Goal: Check status

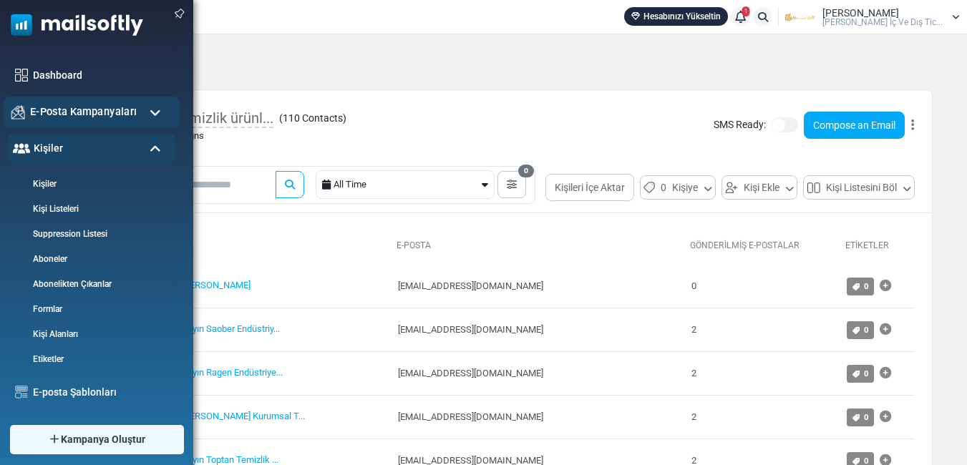
click at [62, 114] on span "E-Posta Kampanyaları" at bounding box center [83, 112] width 107 height 16
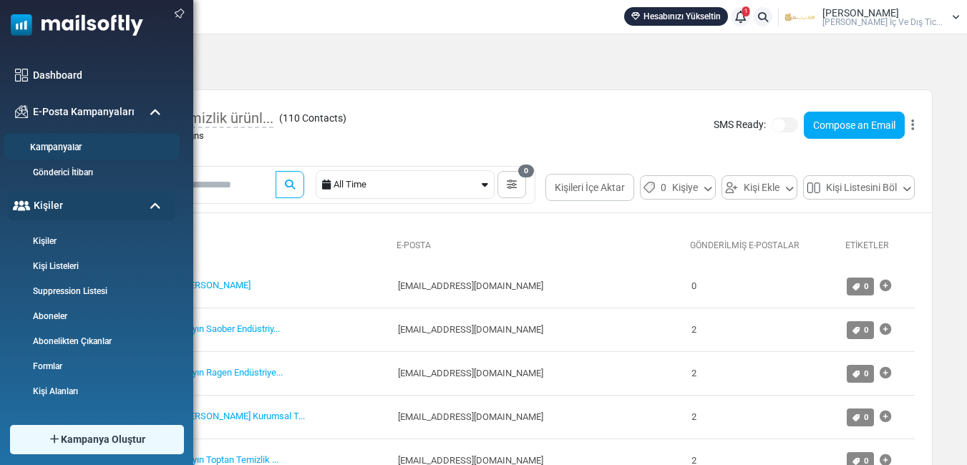
click at [69, 150] on link "Kampanyalar" at bounding box center [90, 148] width 172 height 14
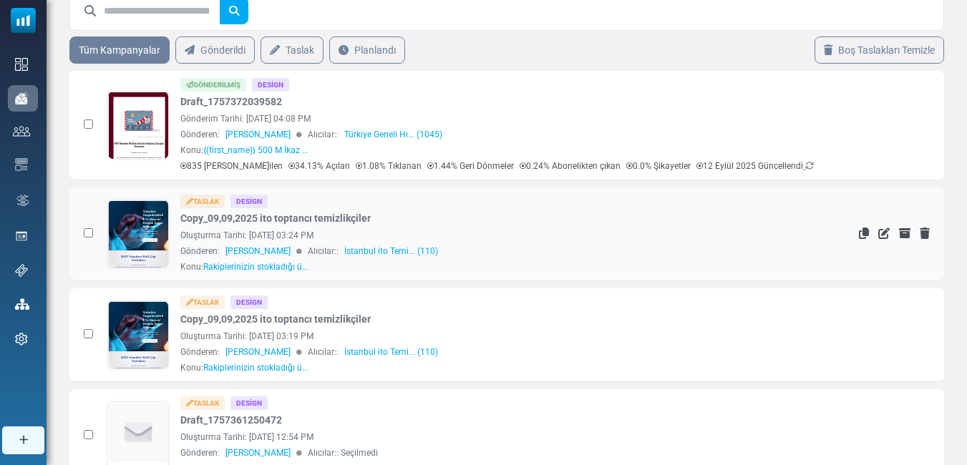
scroll to position [72, 0]
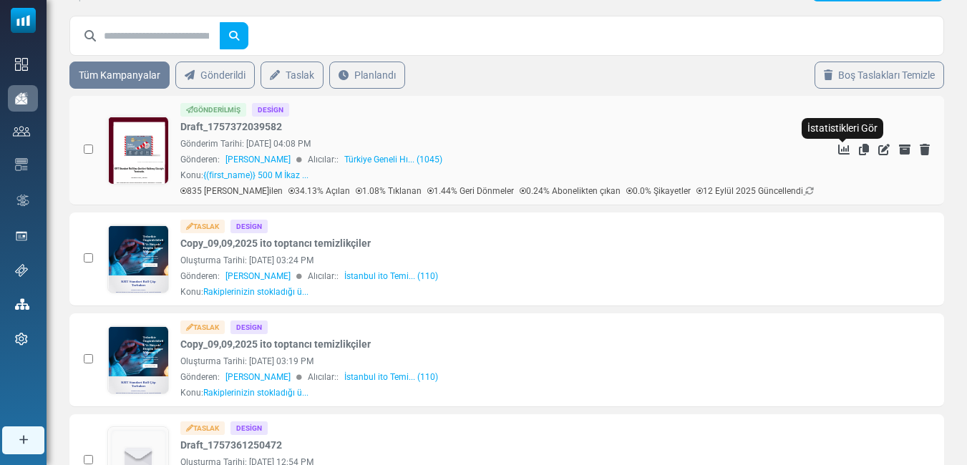
click at [839, 147] on icon "İstatistikleri Gör" at bounding box center [843, 149] width 11 height 11
